Goal: Transaction & Acquisition: Purchase product/service

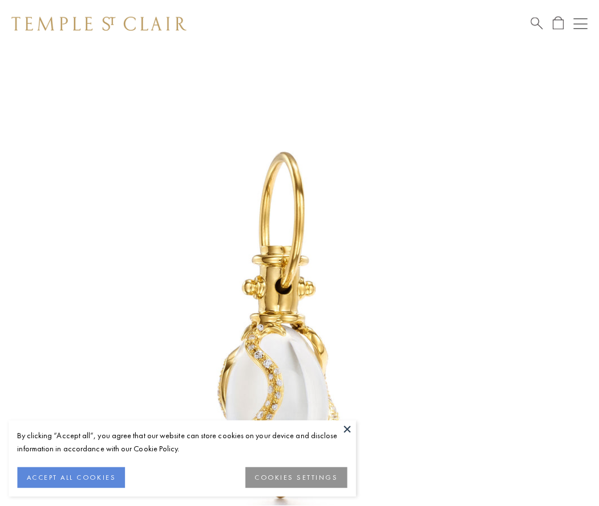
scroll to position [14, 0]
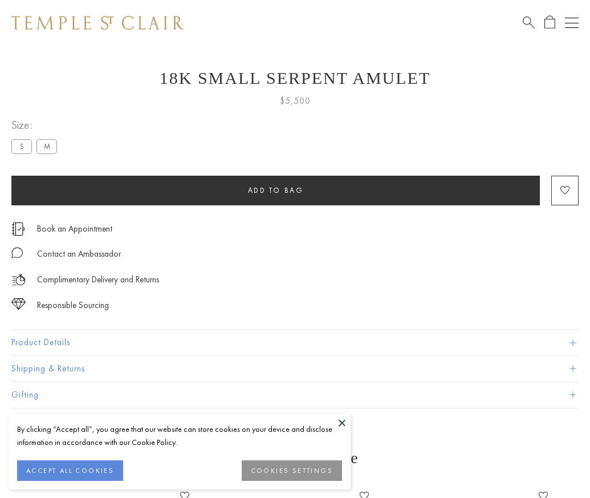
click at [275, 190] on span "Add to bag" at bounding box center [276, 190] width 56 height 10
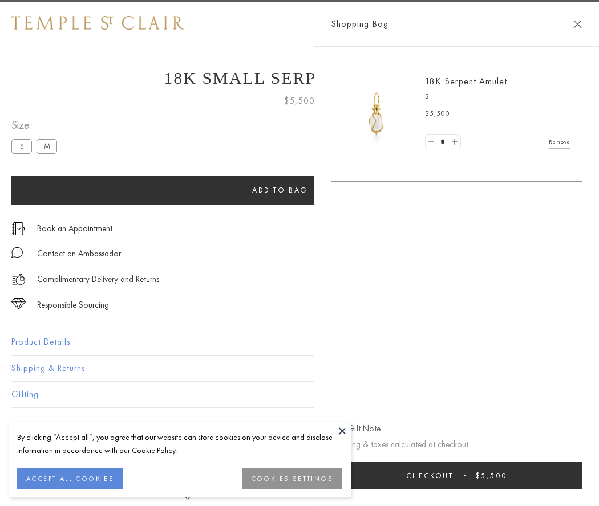
click at [581, 475] on button "Checkout $5,500" at bounding box center [456, 475] width 251 height 27
